Goal: Information Seeking & Learning: Learn about a topic

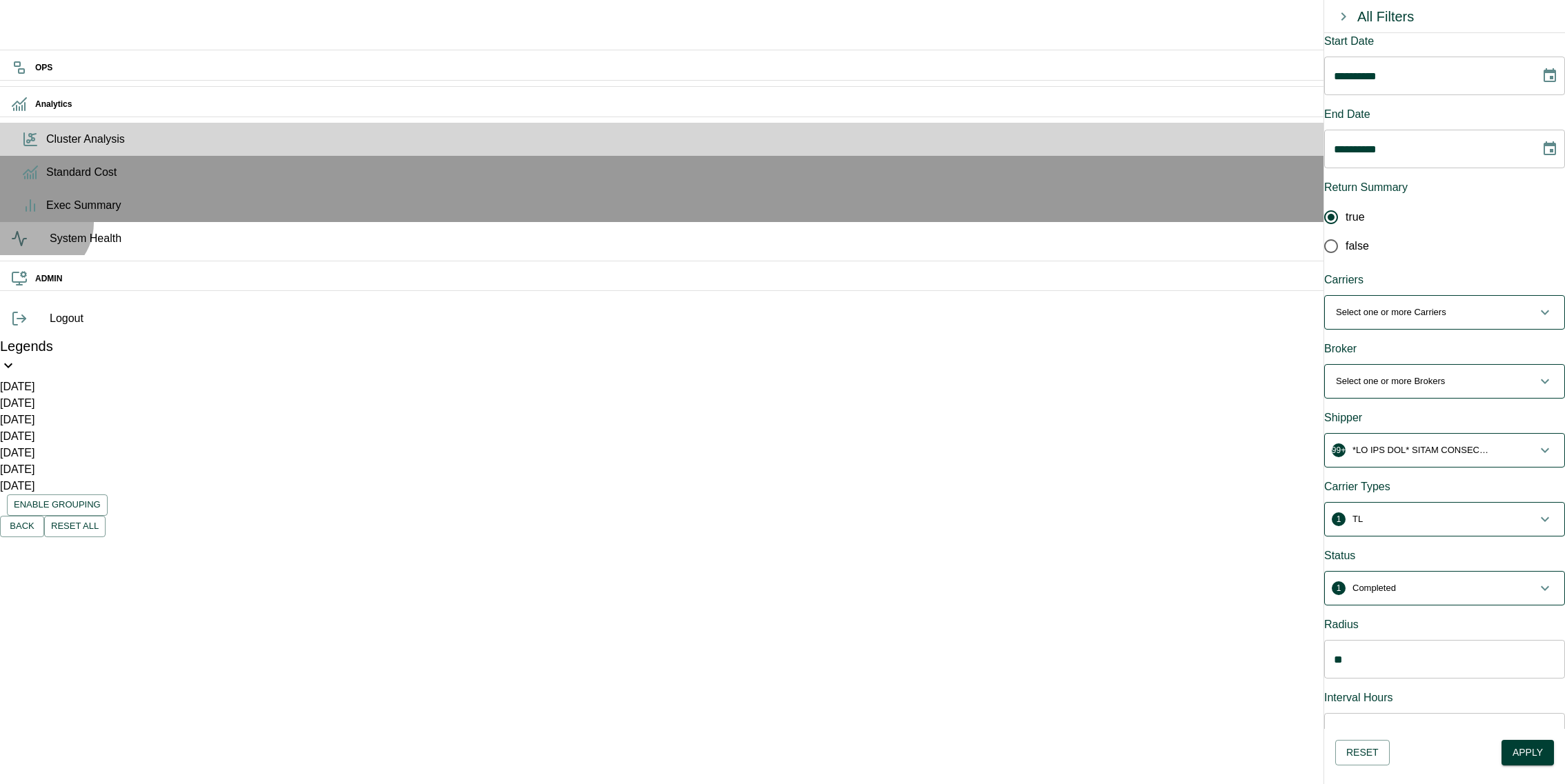
click at [33, 256] on div "System Health" at bounding box center [782, 239] width 1565 height 33
click at [28, 247] on icon at bounding box center [19, 239] width 17 height 17
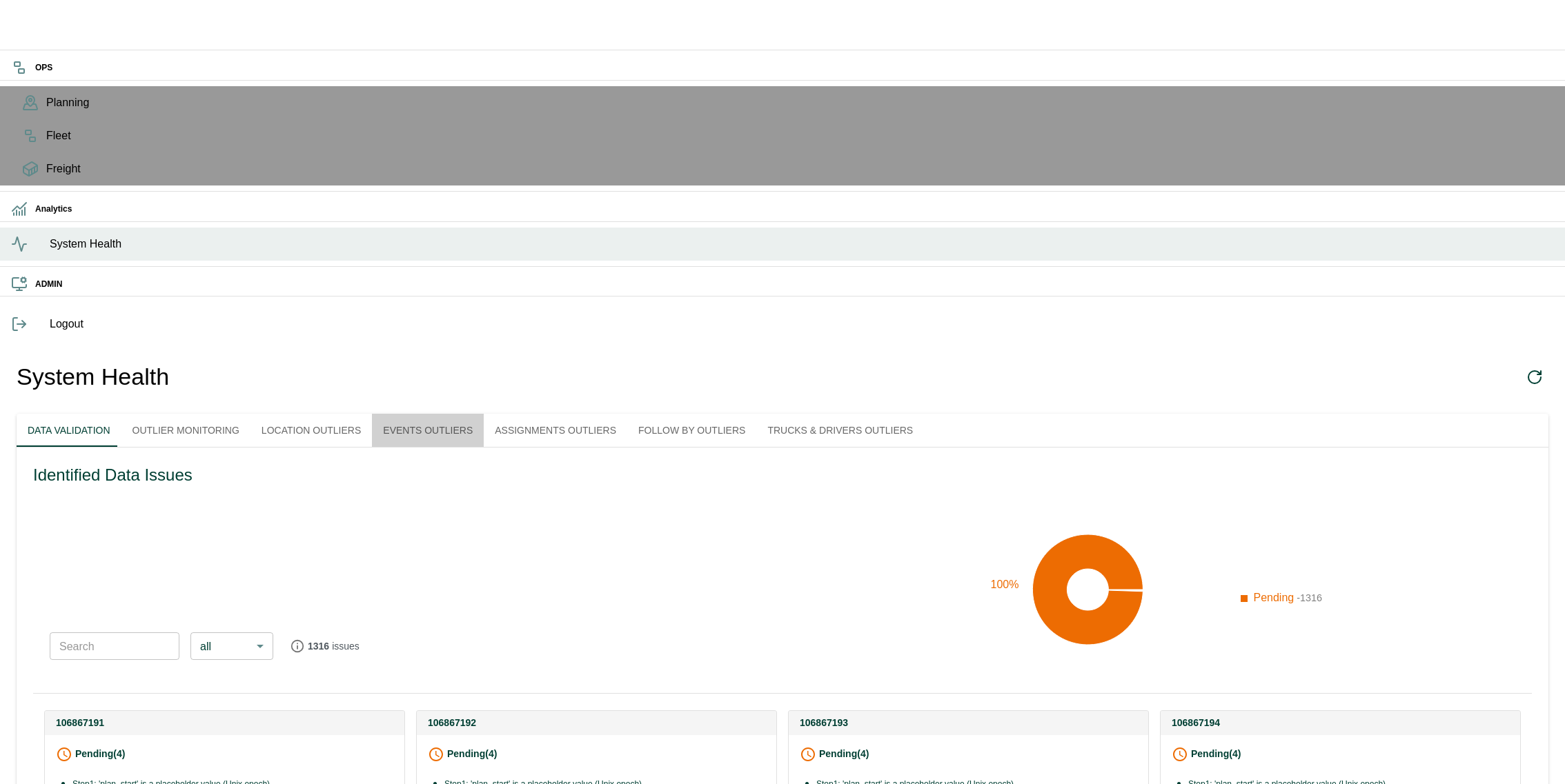
click at [467, 414] on button "Events Outliers" at bounding box center [427, 431] width 112 height 33
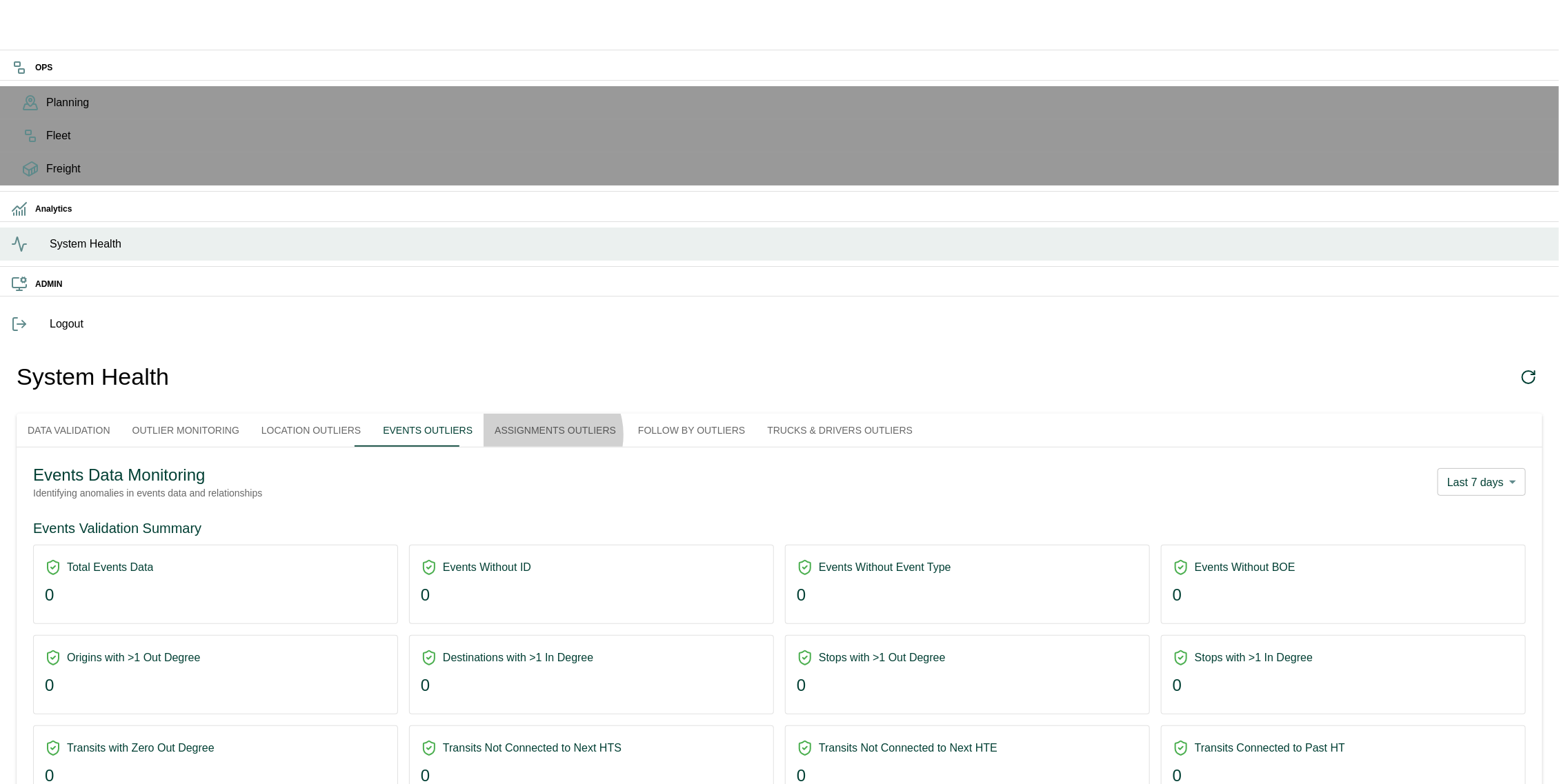
click at [567, 414] on button "Assignments Outliers" at bounding box center [555, 431] width 144 height 33
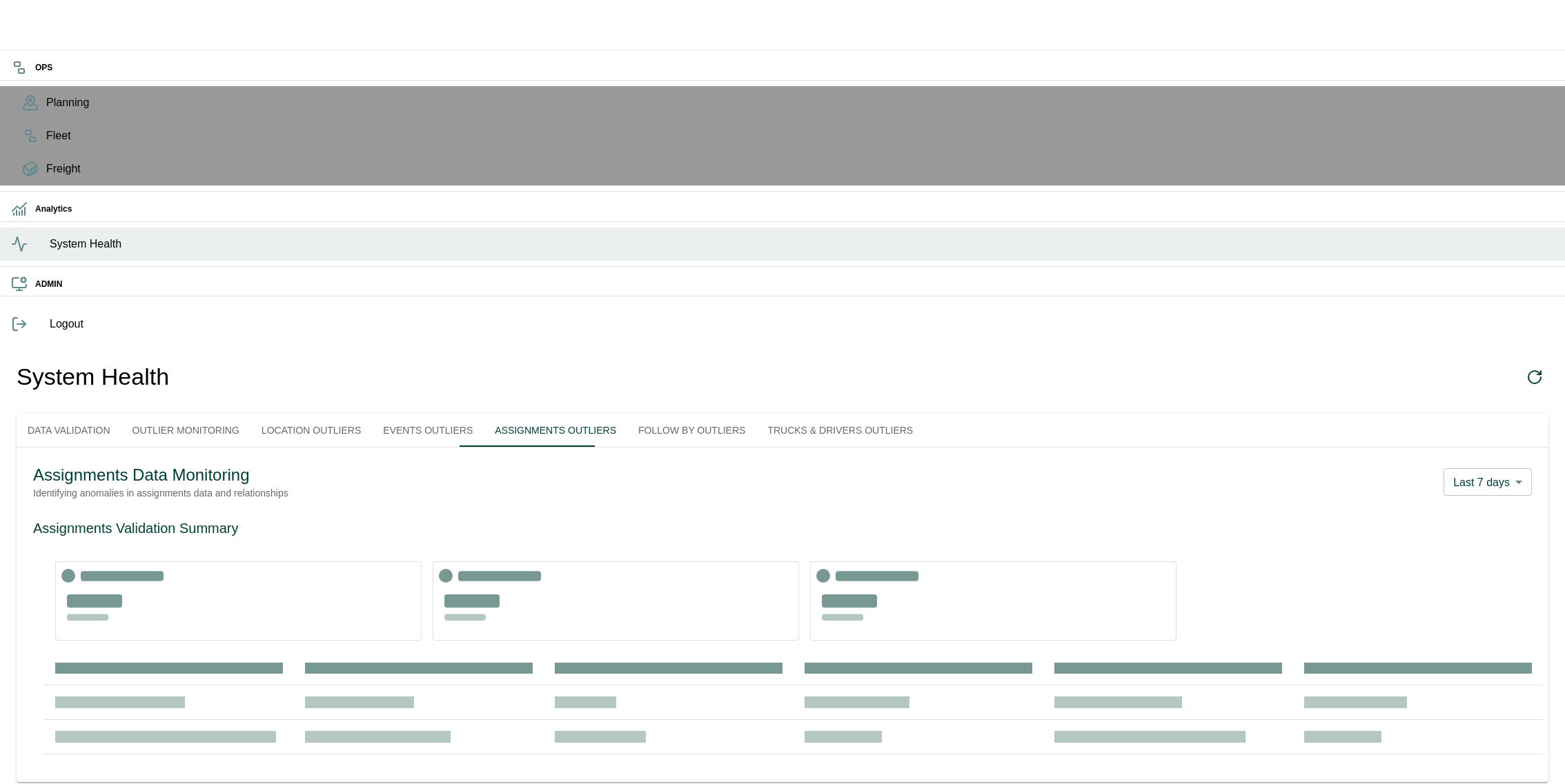
click at [711, 414] on button "Follow By Outliers" at bounding box center [692, 431] width 129 height 33
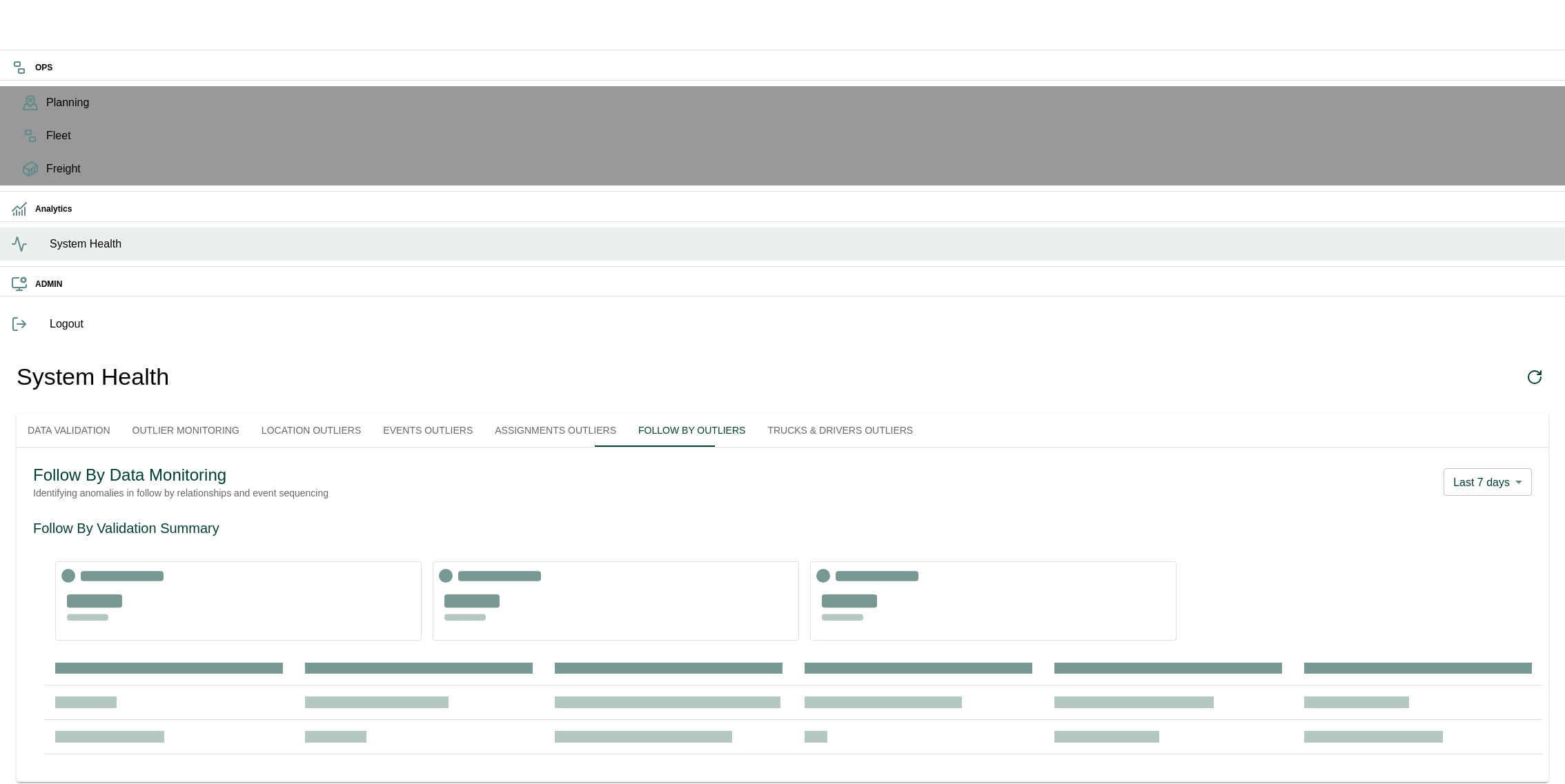
click at [807, 414] on button "Trucks & Drivers Outliers" at bounding box center [840, 431] width 167 height 33
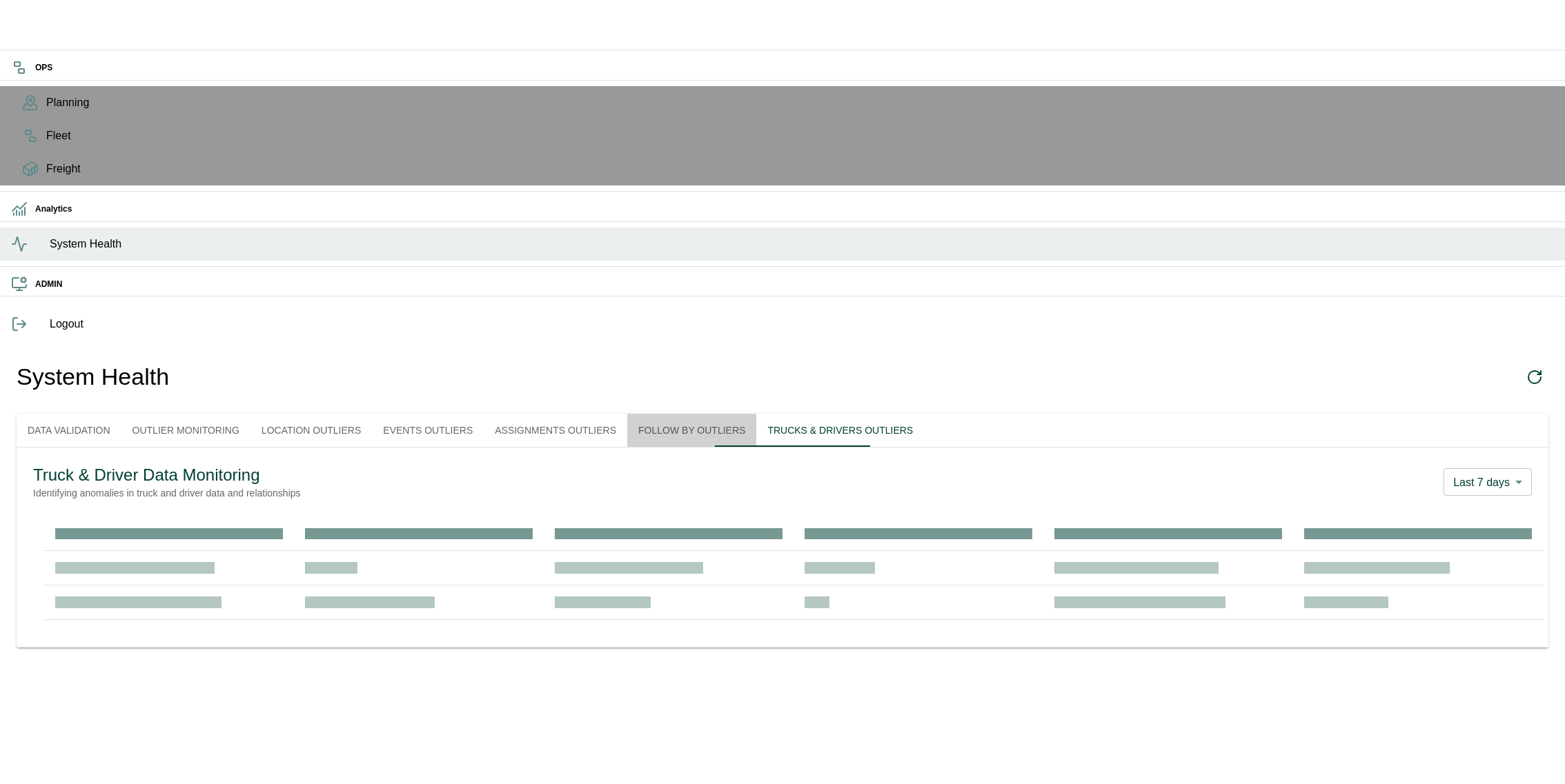
click at [730, 414] on button "Follow By Outliers" at bounding box center [692, 431] width 129 height 33
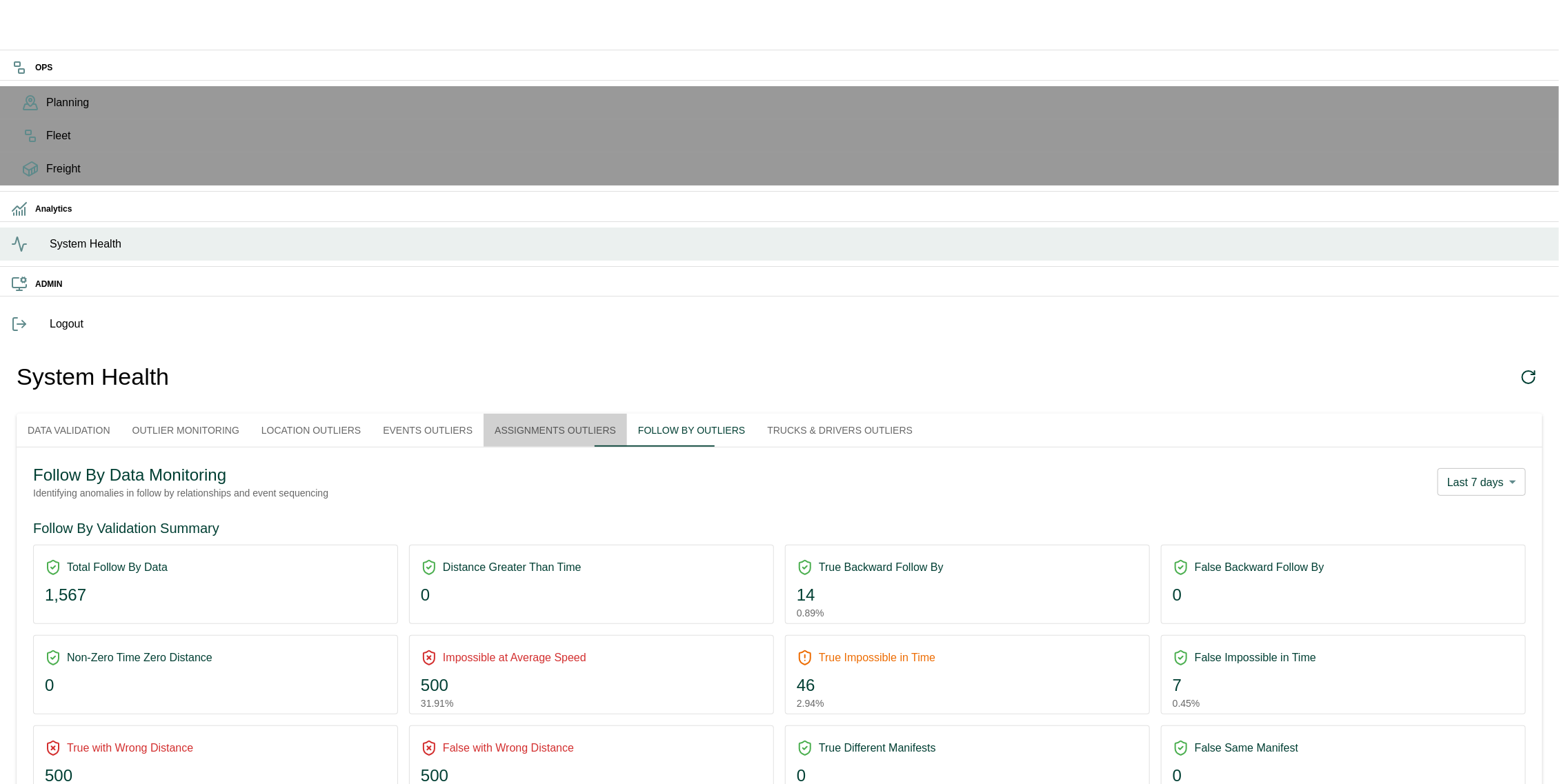
click at [603, 414] on button "Assignments Outliers" at bounding box center [555, 431] width 144 height 33
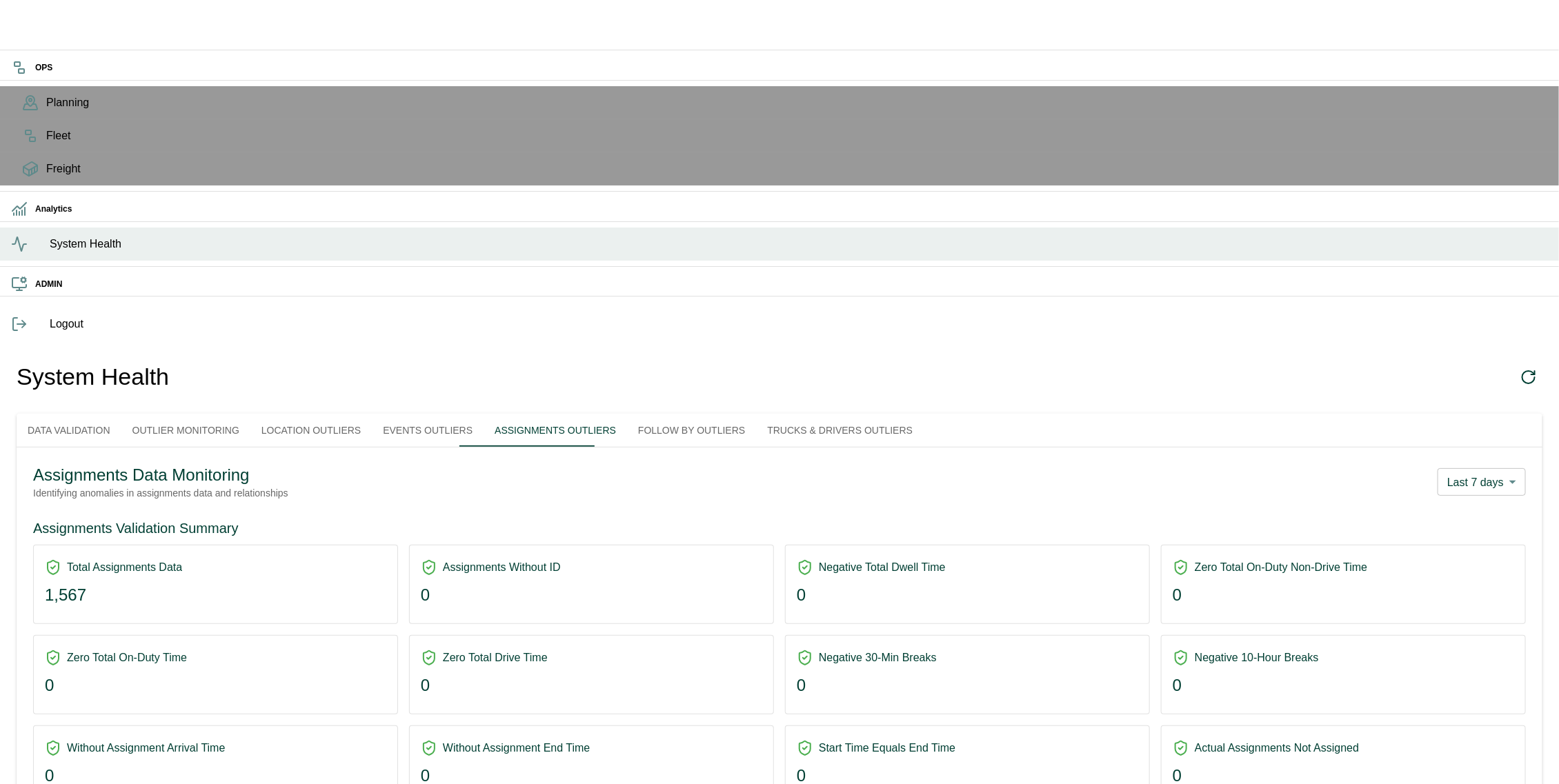
click at [451, 414] on button "Events Outliers" at bounding box center [427, 431] width 112 height 33
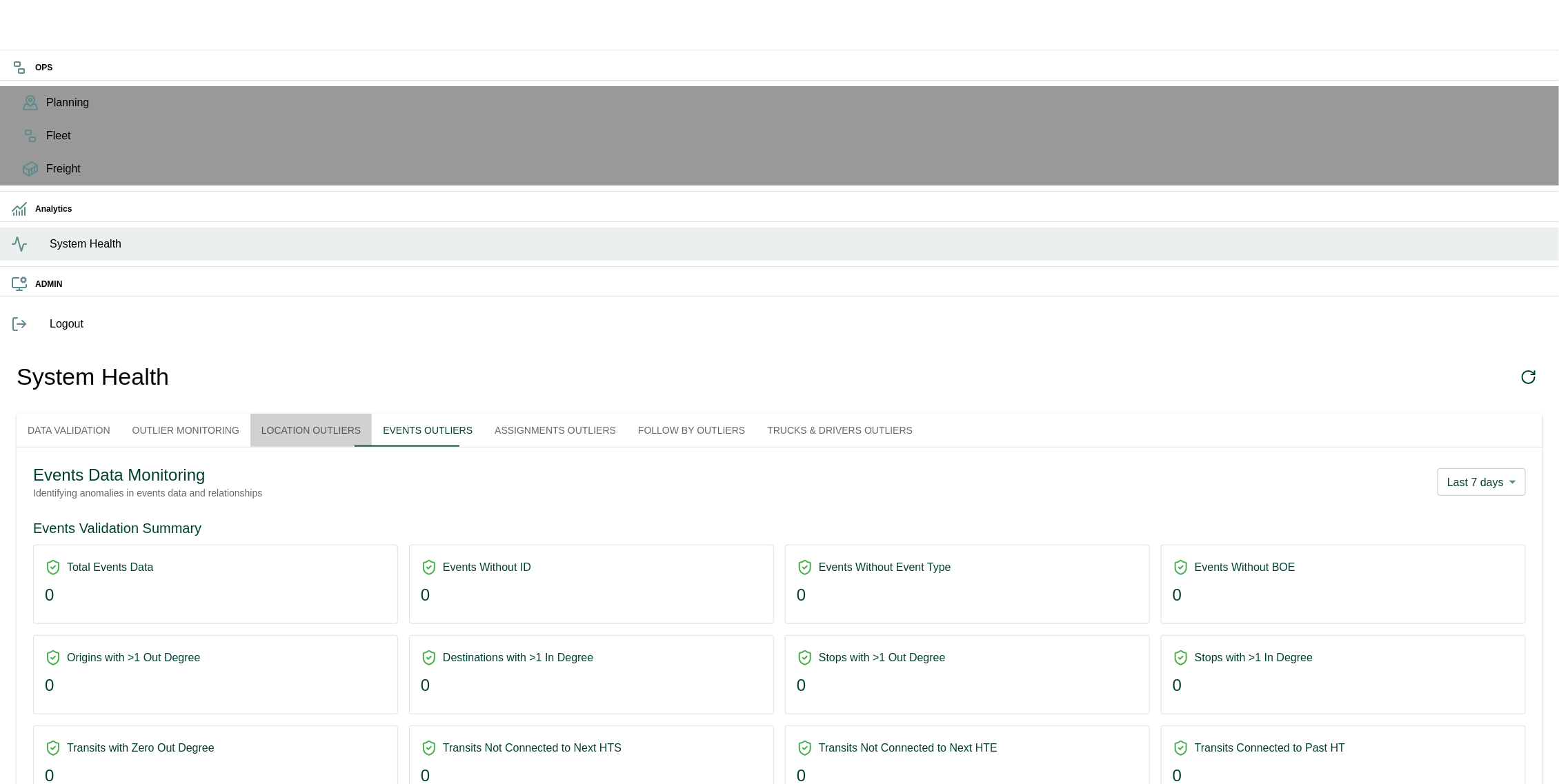
click at [369, 414] on button "Location Outliers" at bounding box center [311, 431] width 122 height 33
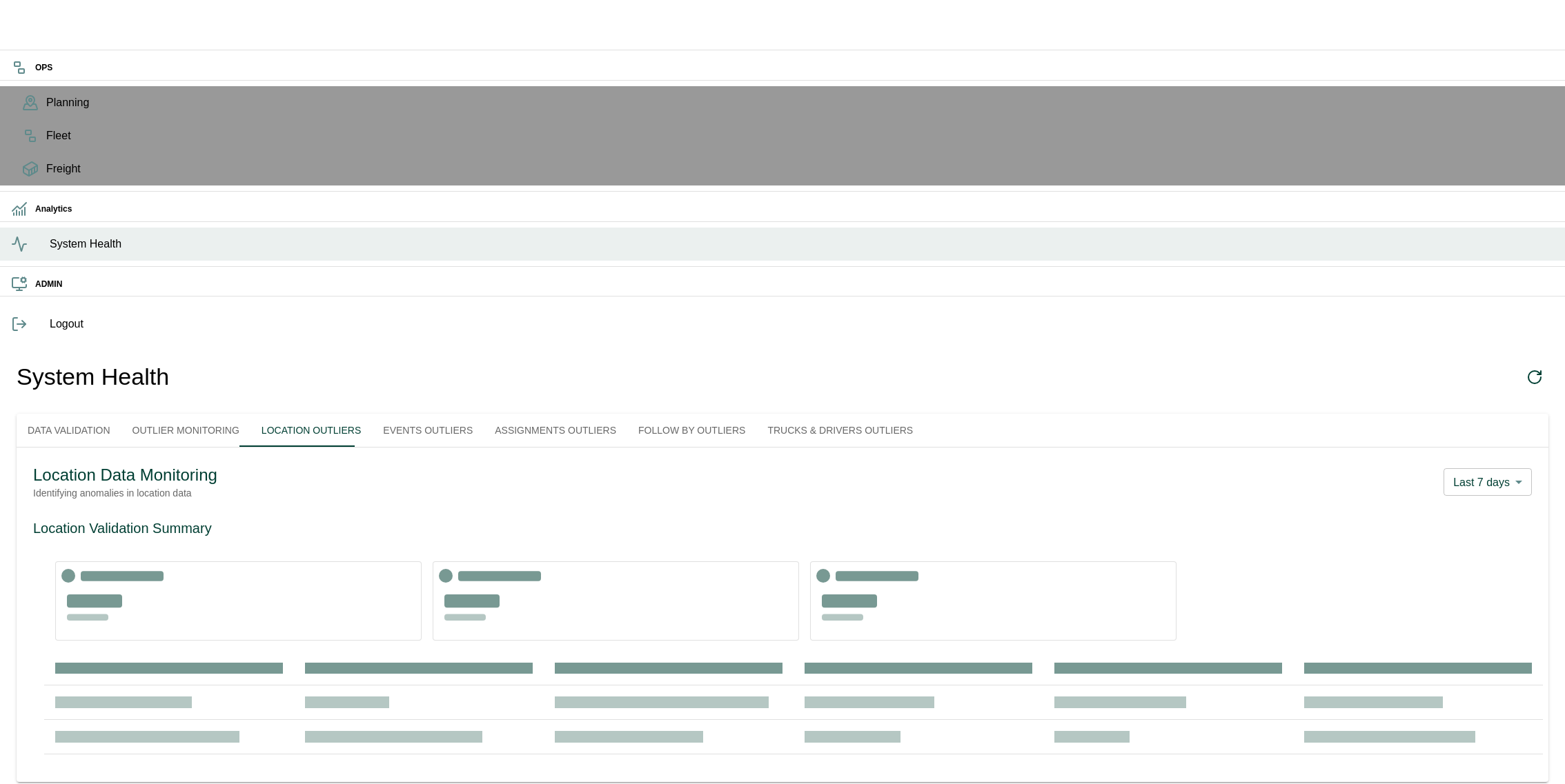
click at [248, 414] on button "Outlier Monitoring" at bounding box center [186, 431] width 129 height 33
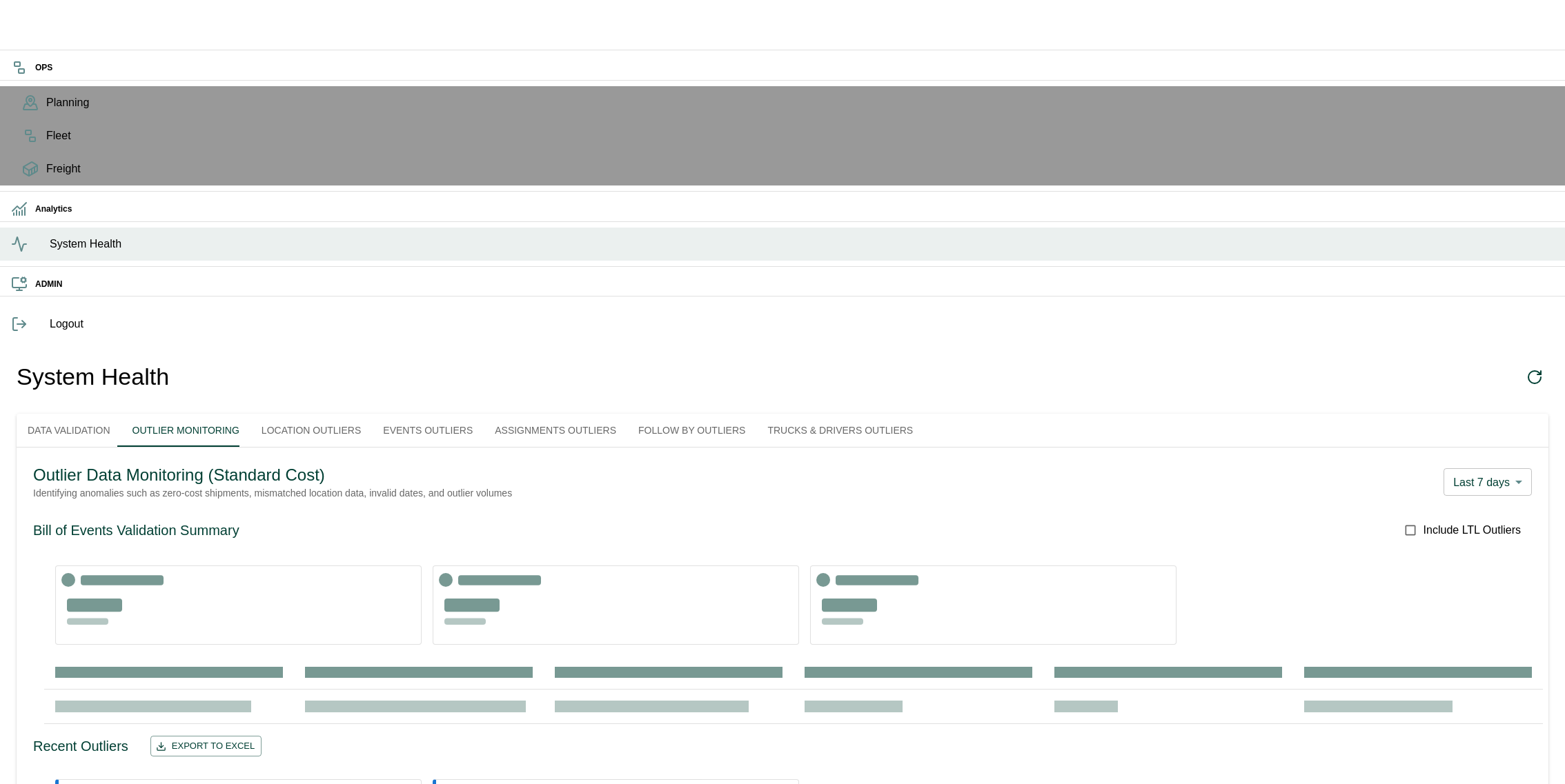
click at [122, 414] on button "Data Validation" at bounding box center [69, 431] width 105 height 33
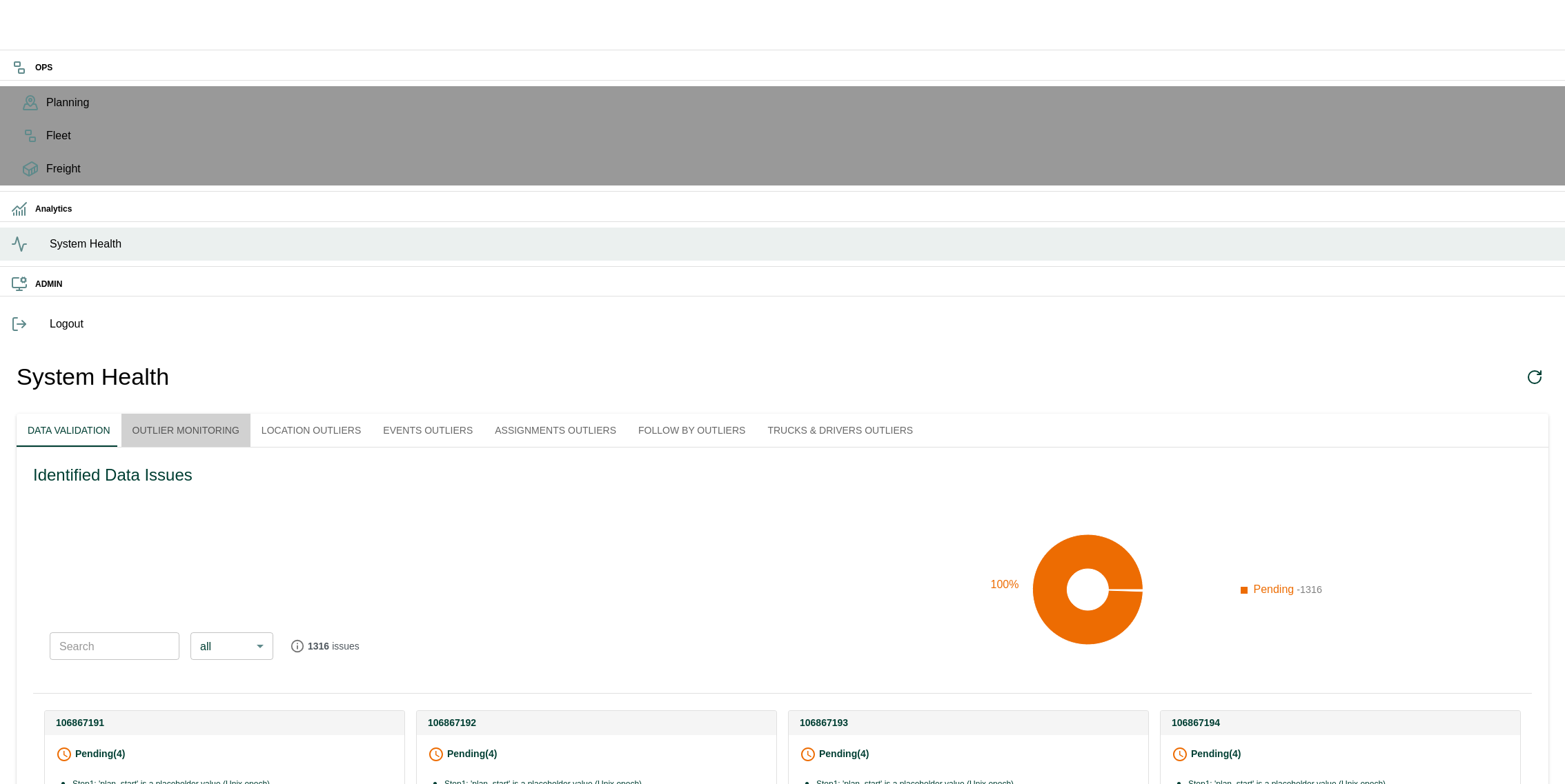
click at [251, 414] on button "Outlier Monitoring" at bounding box center [186, 431] width 129 height 33
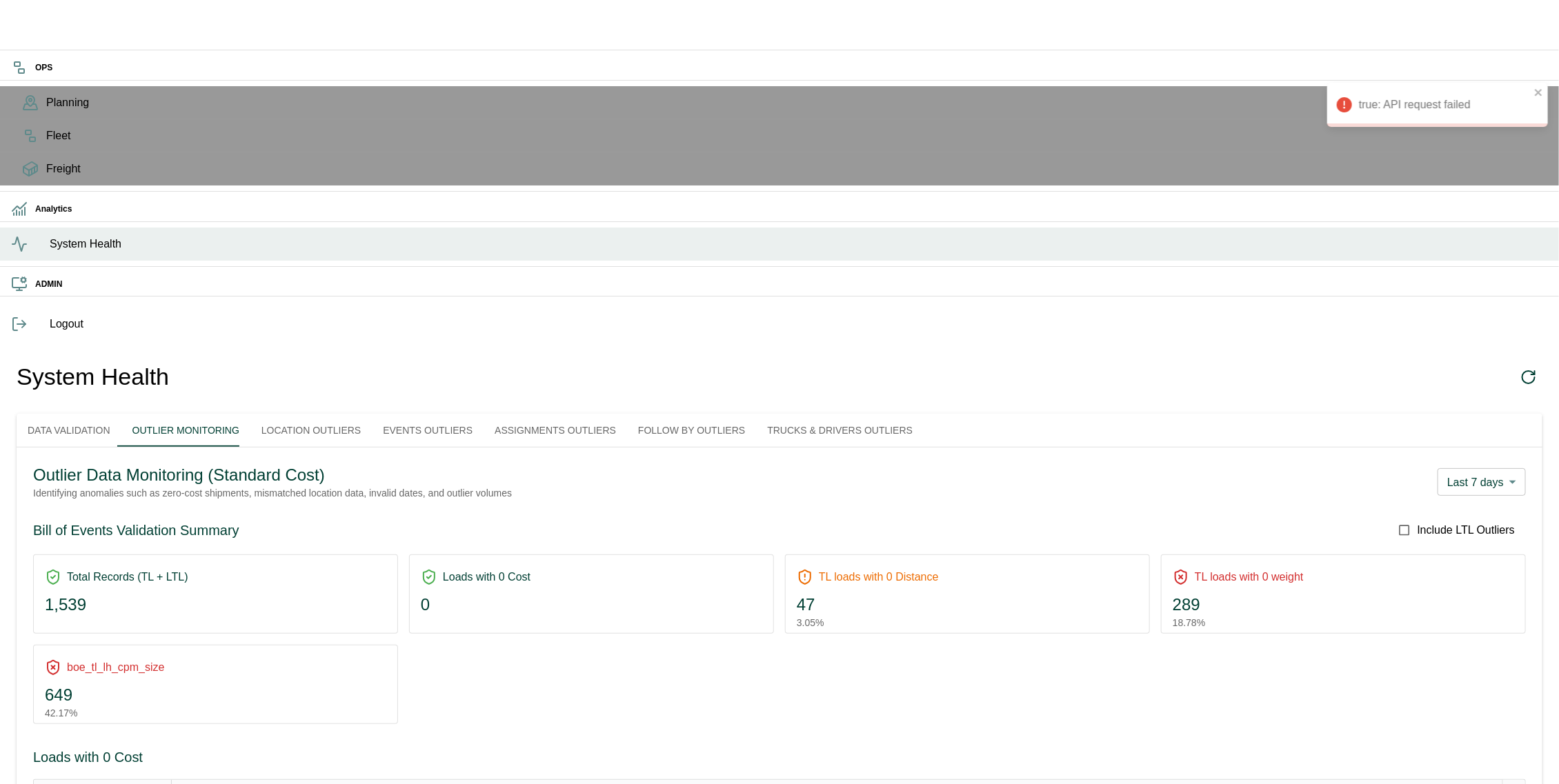
click at [331, 414] on button "Location Outliers" at bounding box center [311, 431] width 122 height 33
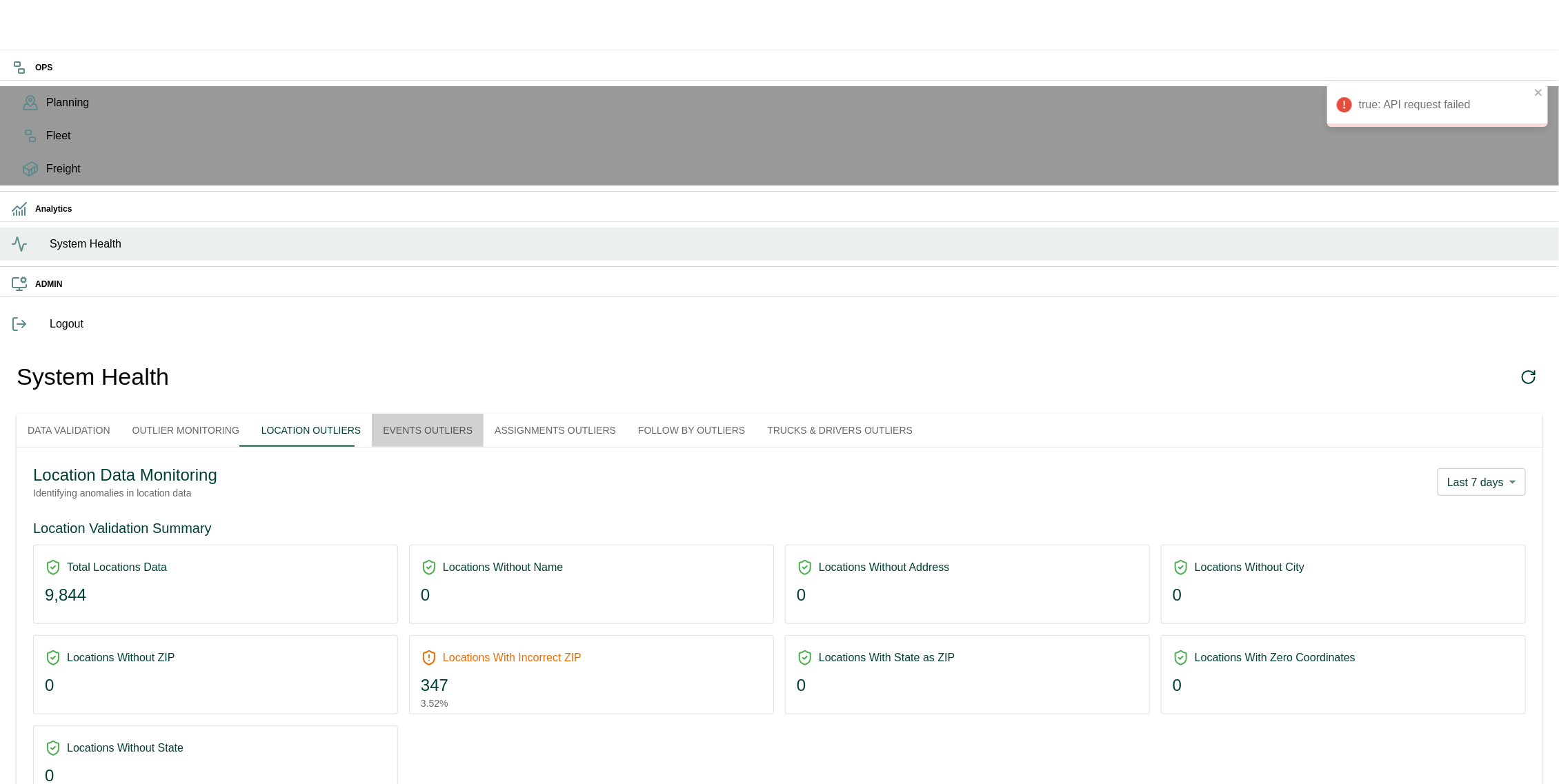
click at [483, 414] on button "Events Outliers" at bounding box center [427, 431] width 112 height 33
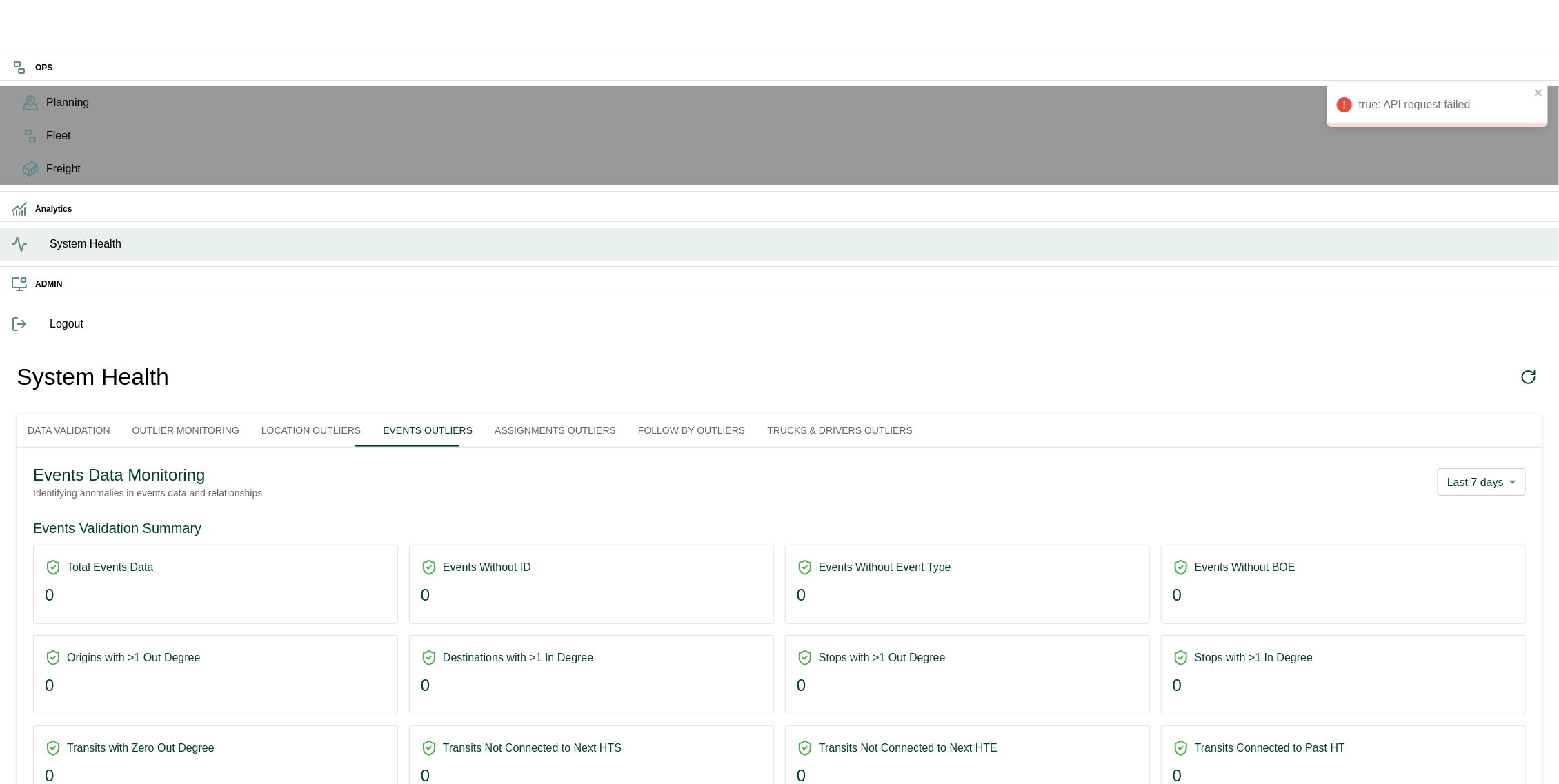
click at [627, 414] on button "Assignments Outliers" at bounding box center [555, 431] width 144 height 33
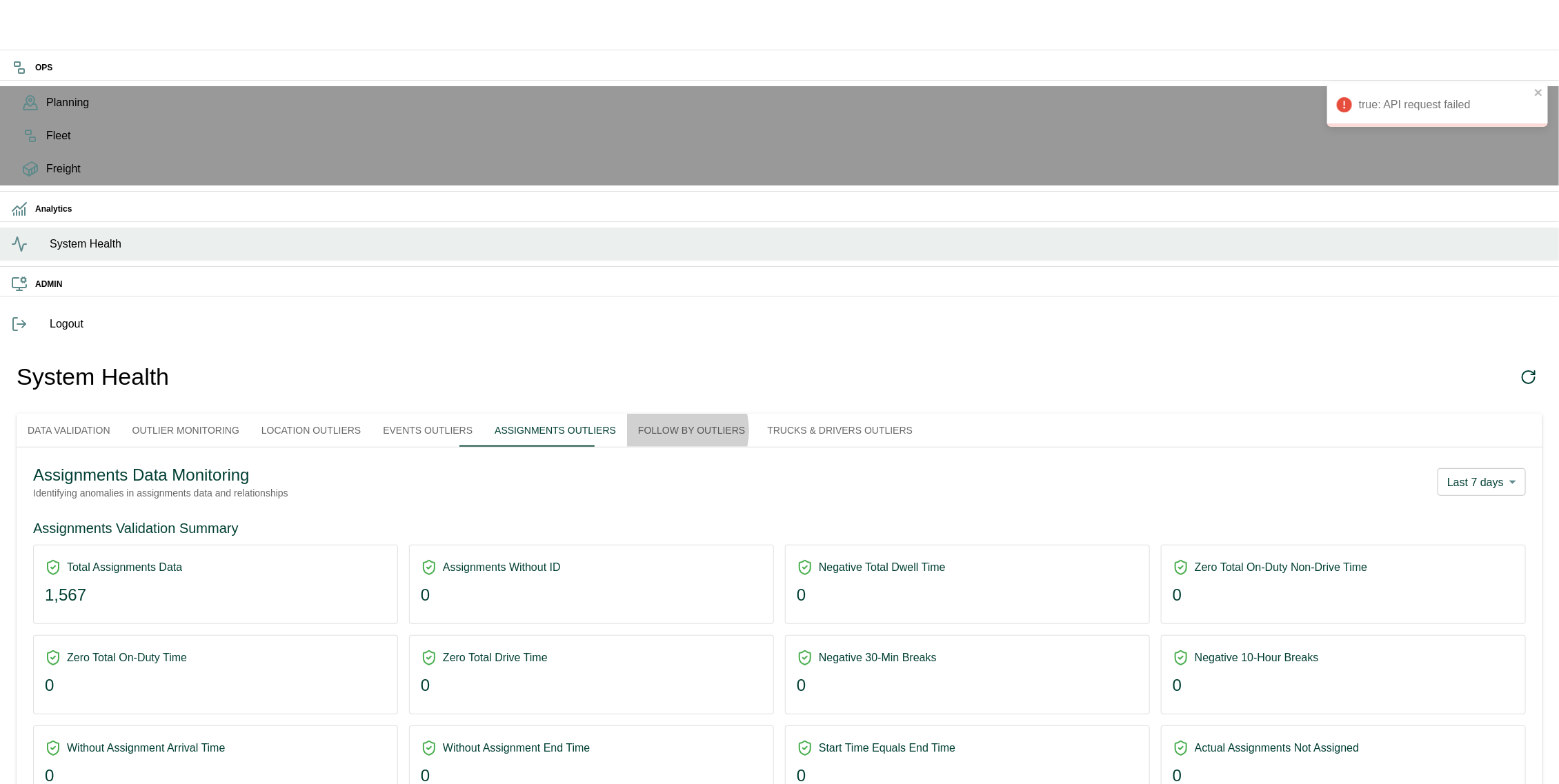
click at [687, 414] on button "Follow By Outliers" at bounding box center [692, 431] width 129 height 33
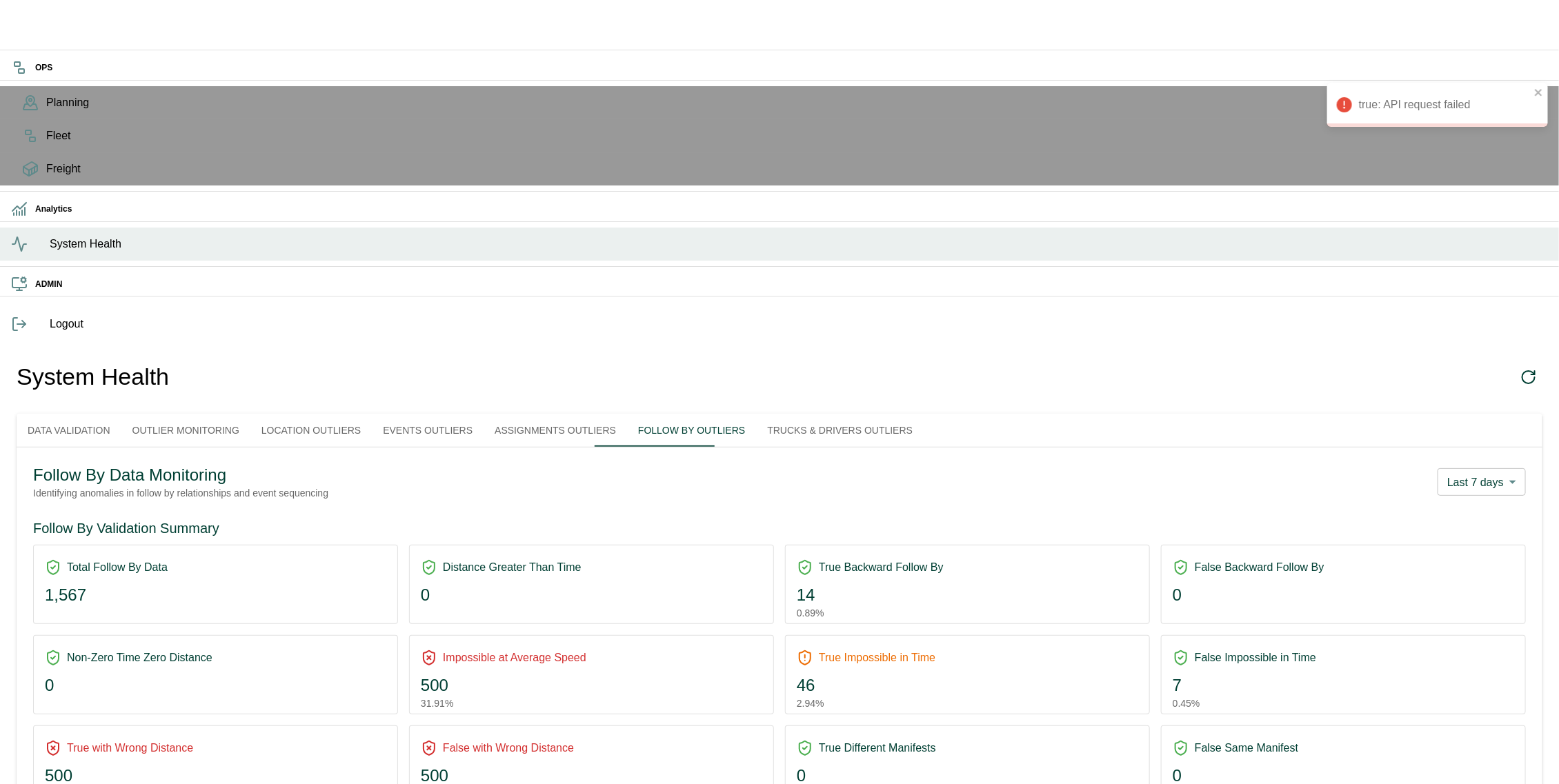
click at [809, 414] on button "Trucks & Drivers Outliers" at bounding box center [840, 431] width 167 height 33
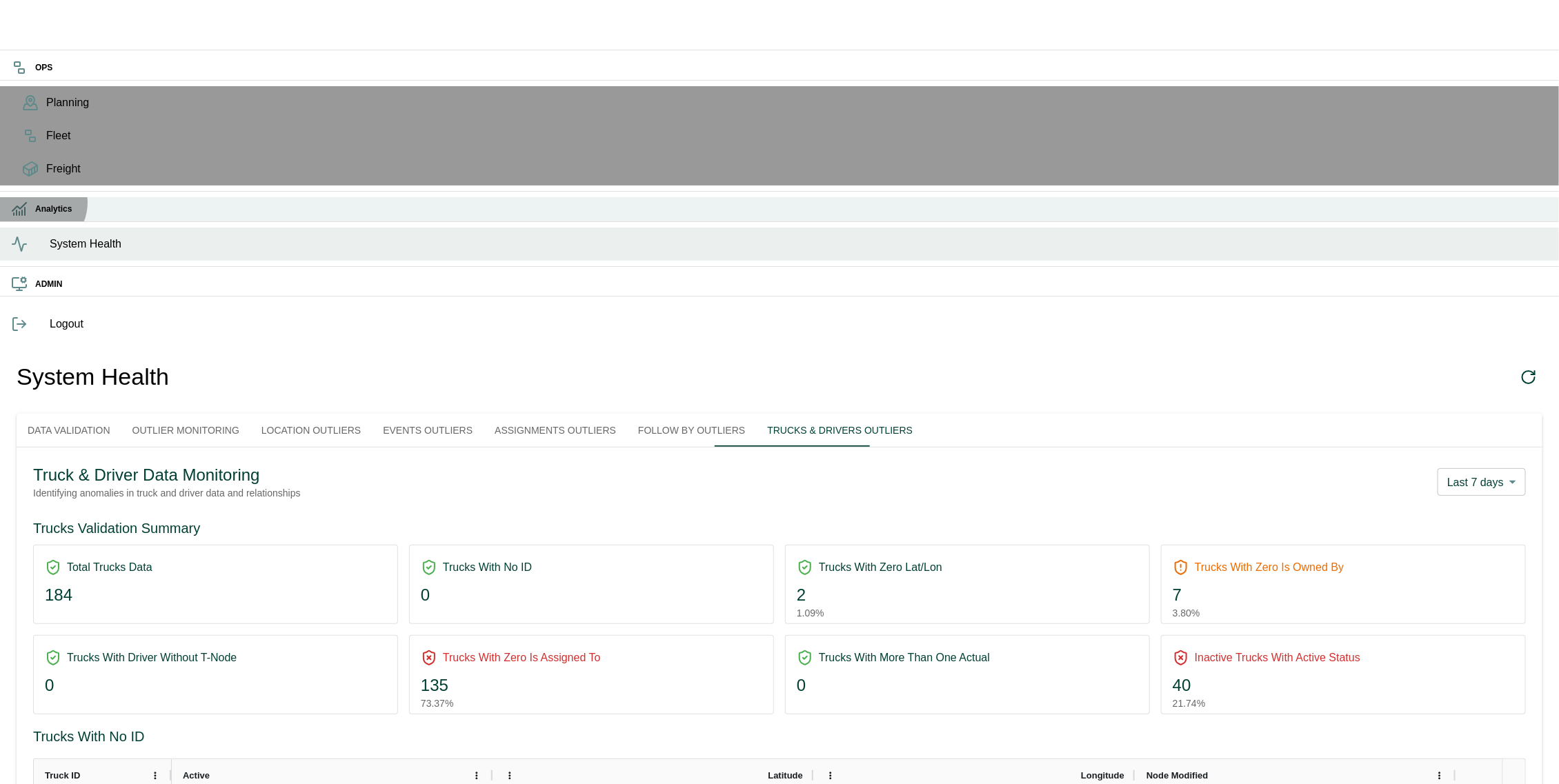
click at [37, 222] on div "Analytics" at bounding box center [779, 209] width 1559 height 24
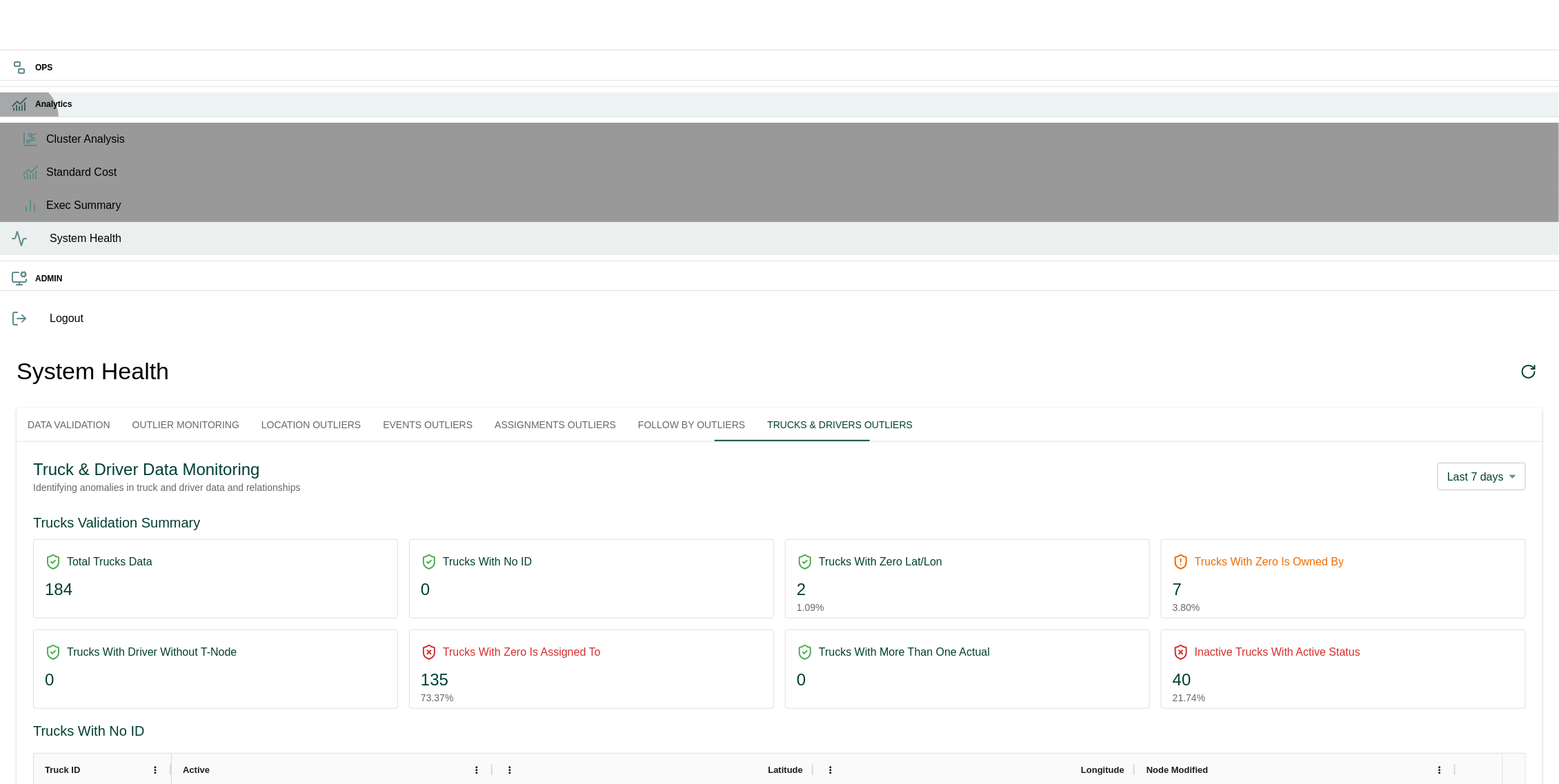
click at [35, 111] on h6 "Analytics" at bounding box center [792, 104] width 1512 height 13
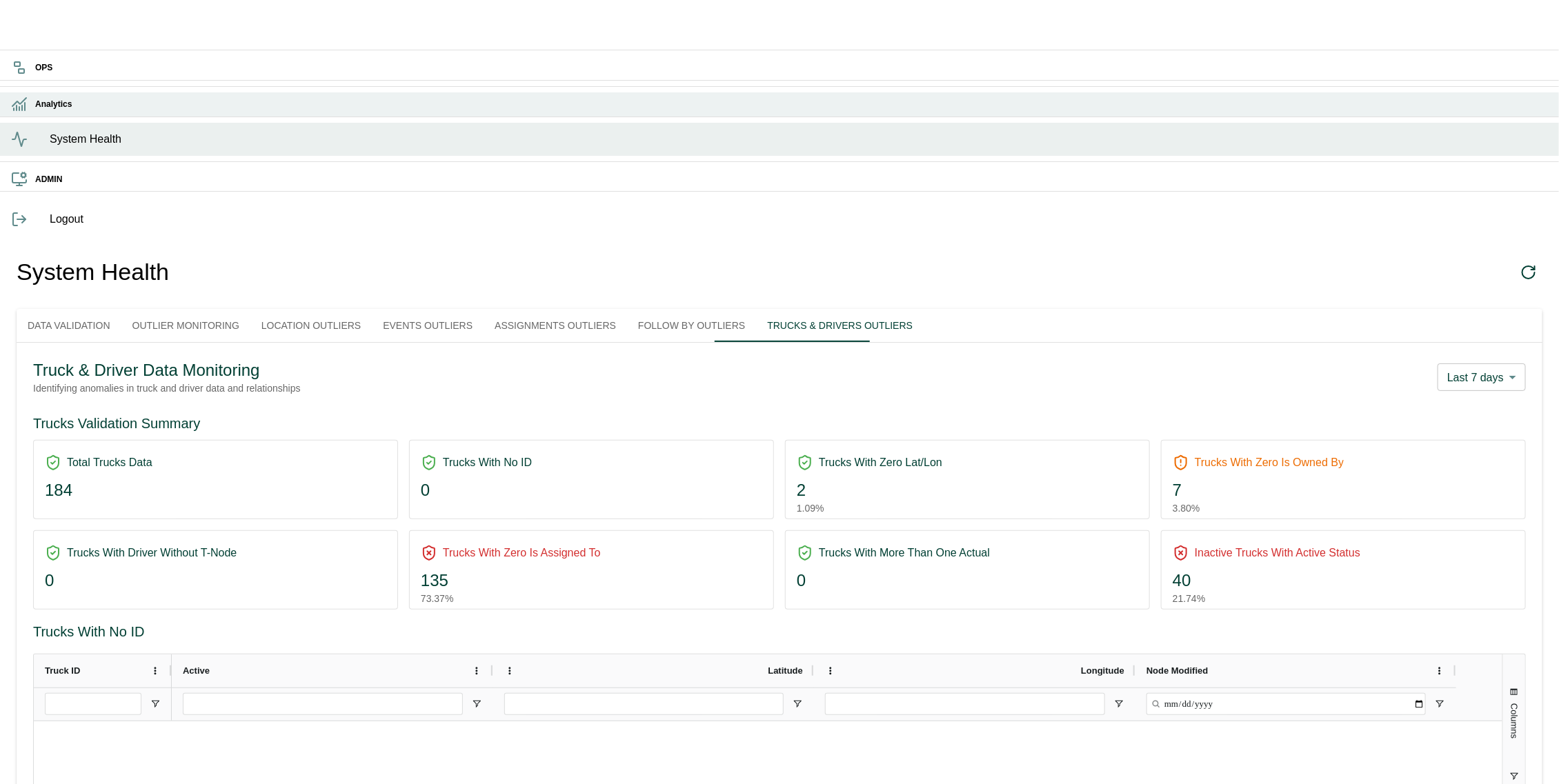
click at [35, 111] on h6 "Analytics" at bounding box center [792, 104] width 1512 height 13
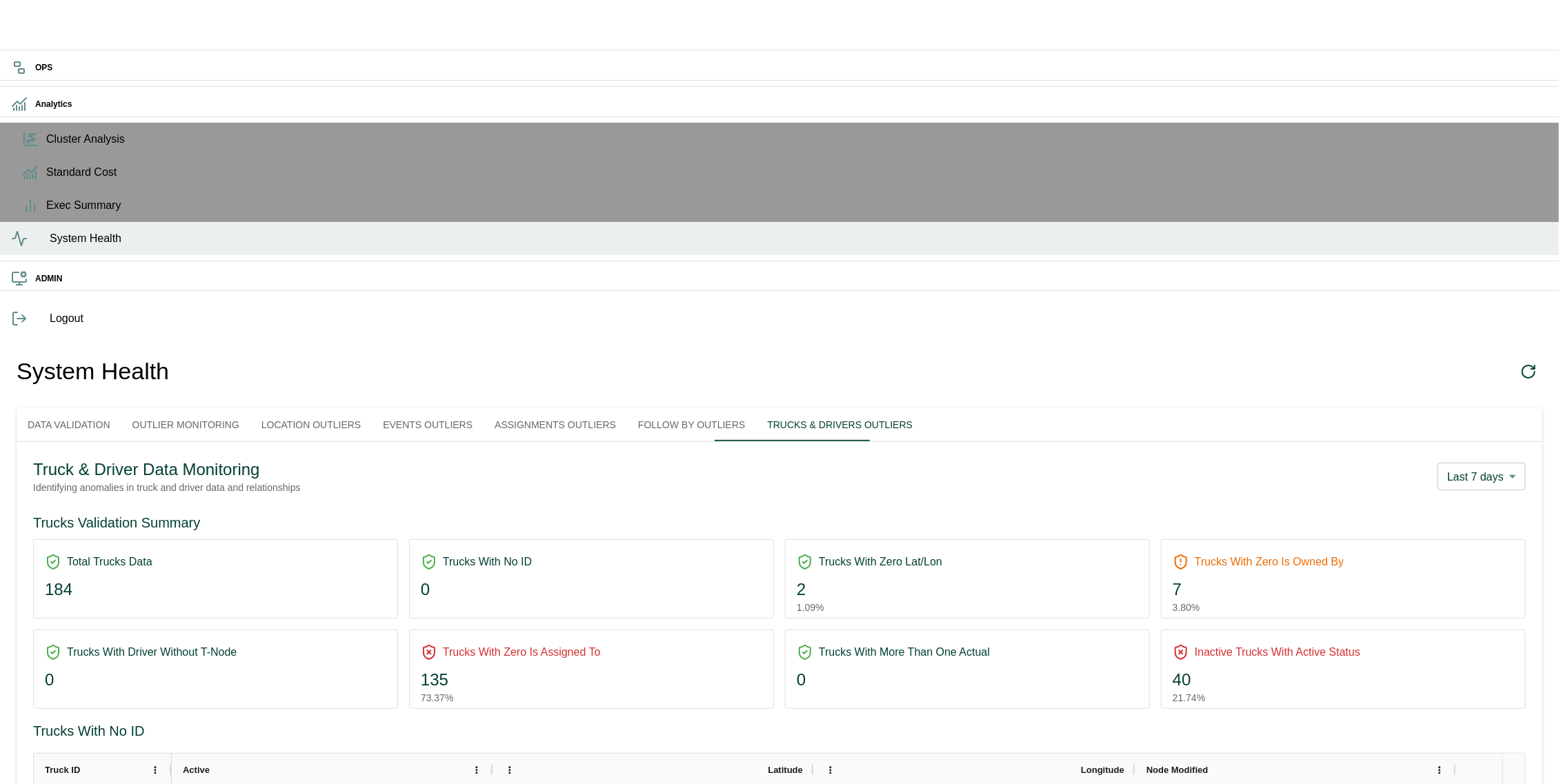
click at [105, 408] on button "Data Validation" at bounding box center [69, 425] width 105 height 33
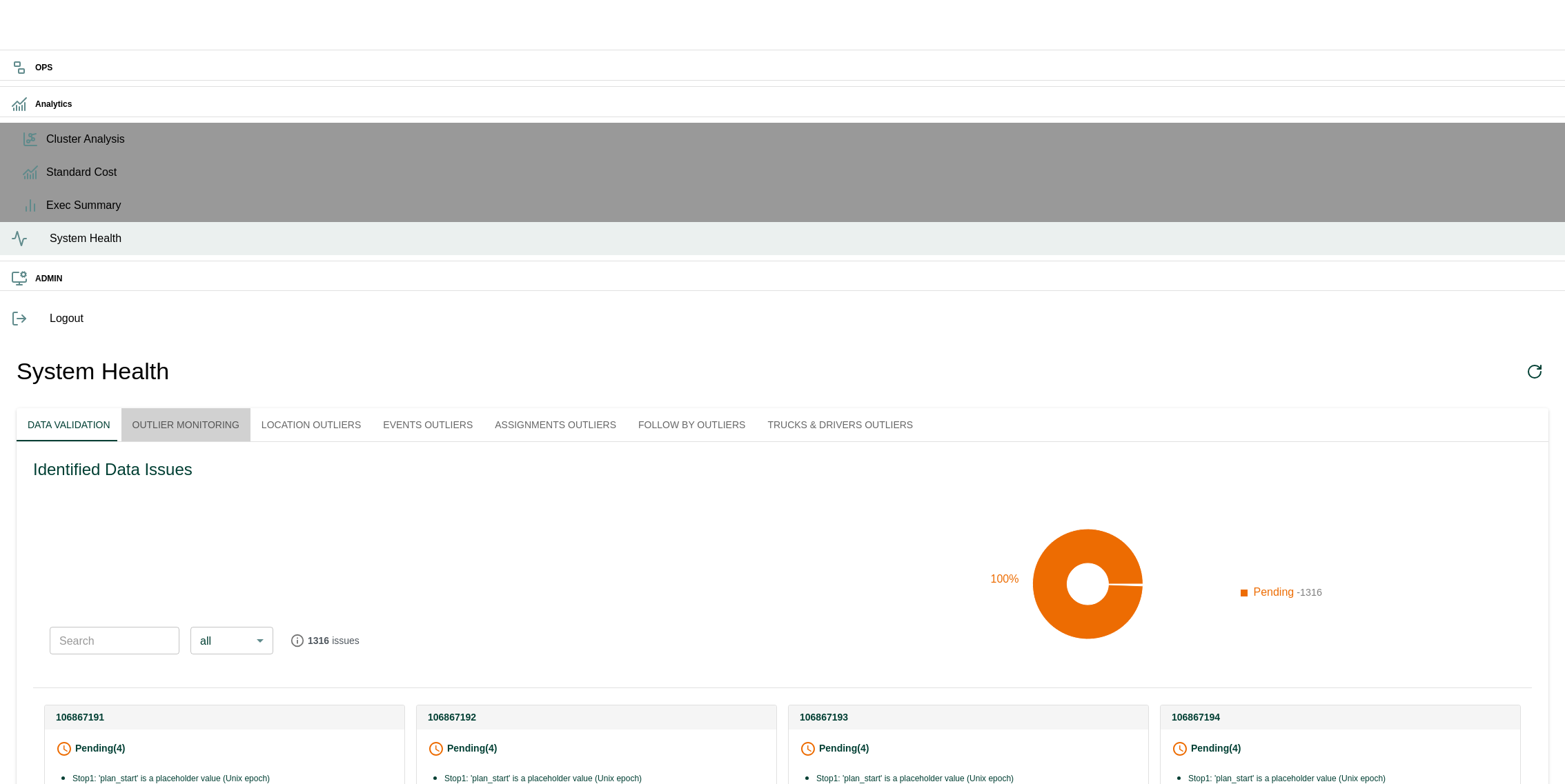
click at [238, 408] on button "Outlier Monitoring" at bounding box center [186, 425] width 129 height 33
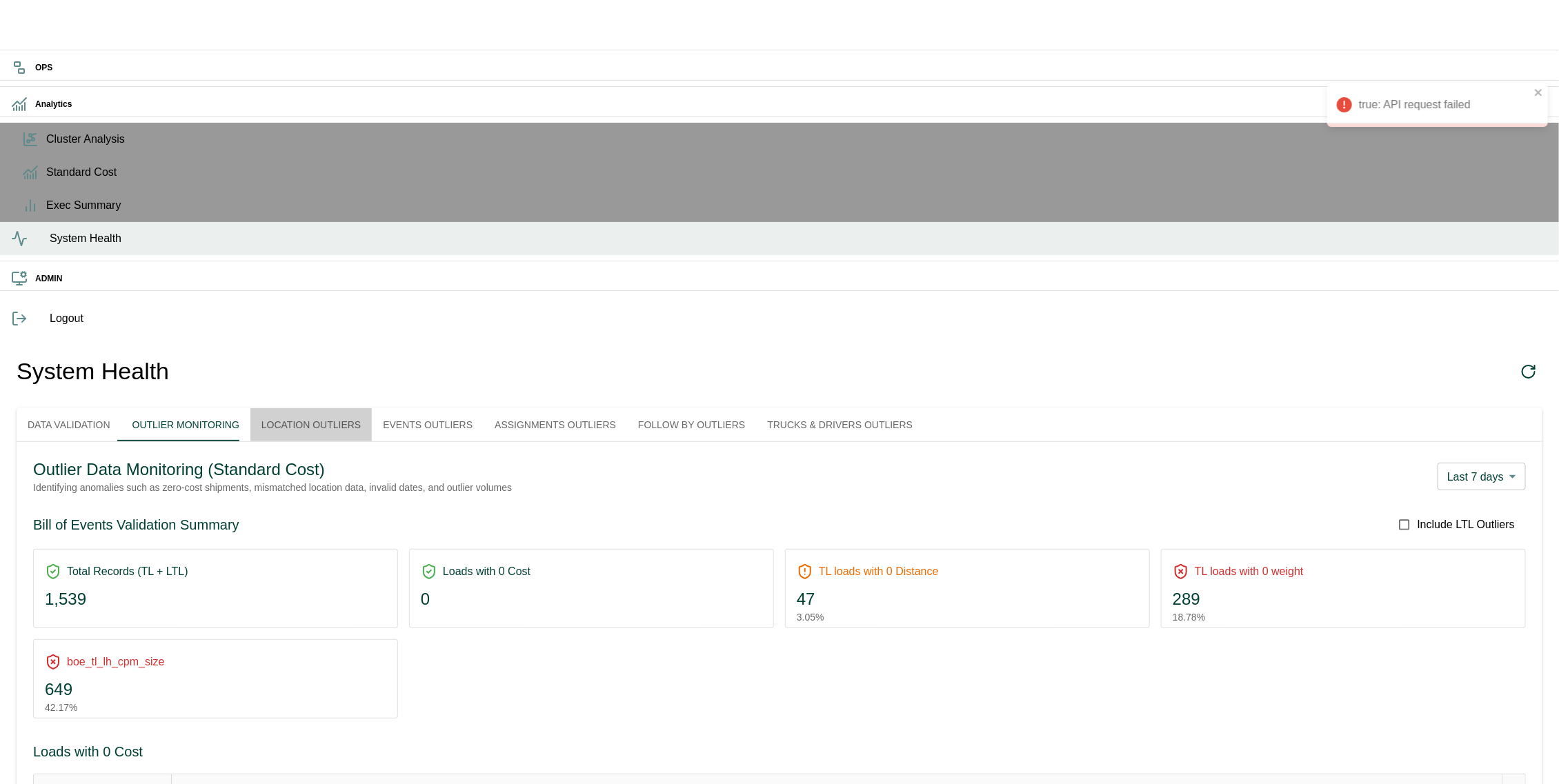
click at [350, 408] on button "Location Outliers" at bounding box center [311, 425] width 122 height 33
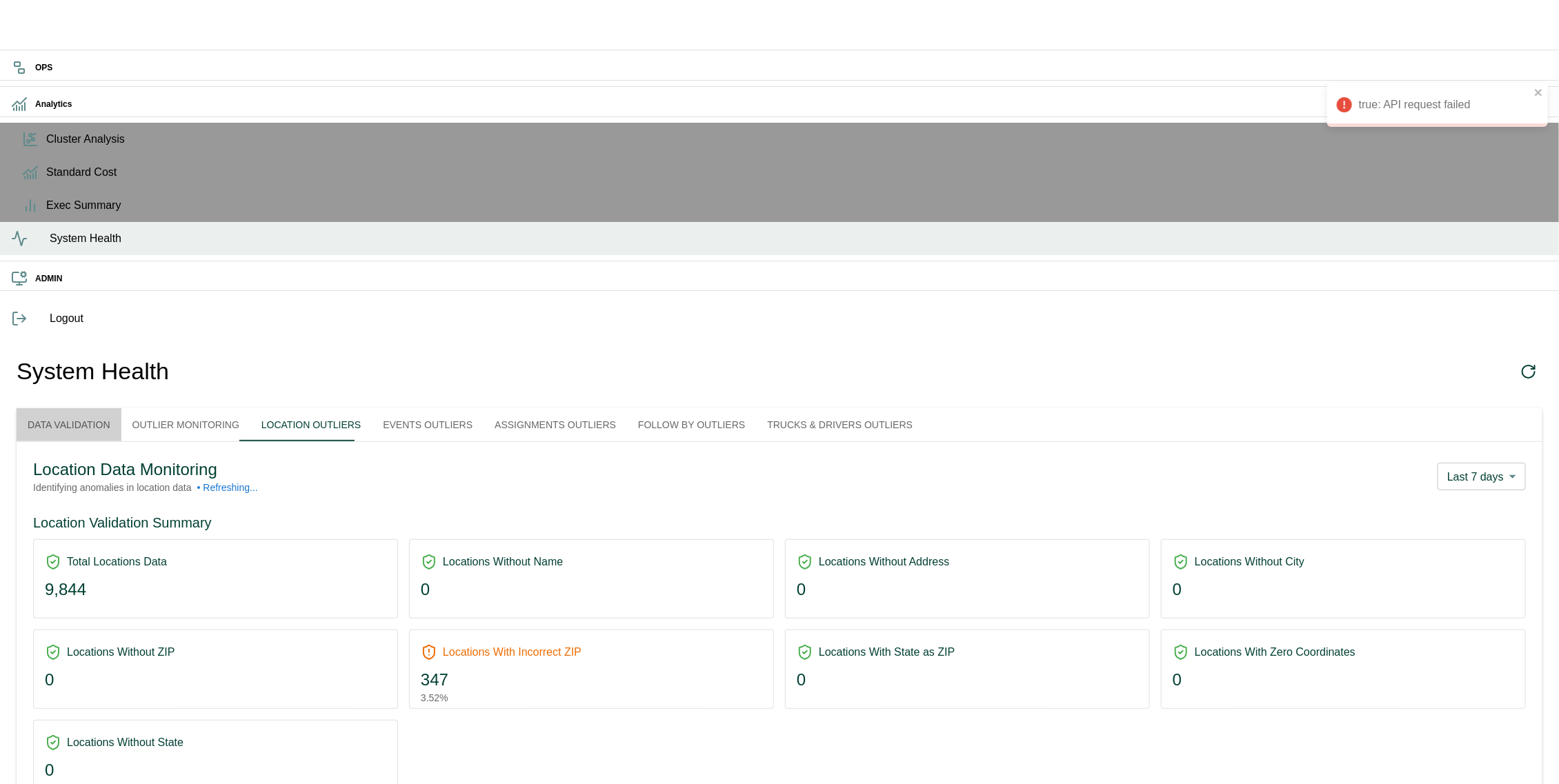
click at [122, 408] on button "Data Validation" at bounding box center [69, 425] width 105 height 33
